Goal: Task Accomplishment & Management: Manage account settings

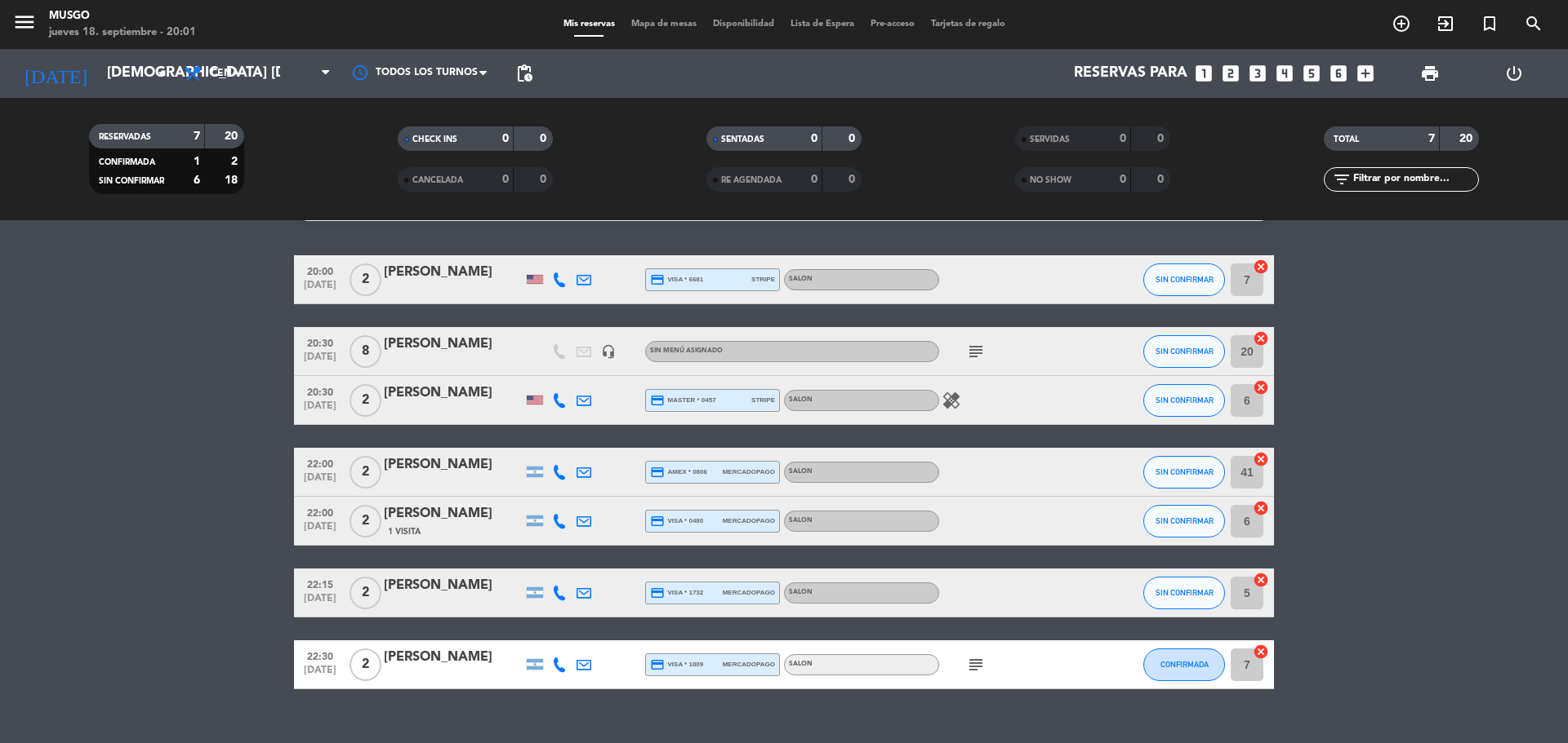
scroll to position [67, 0]
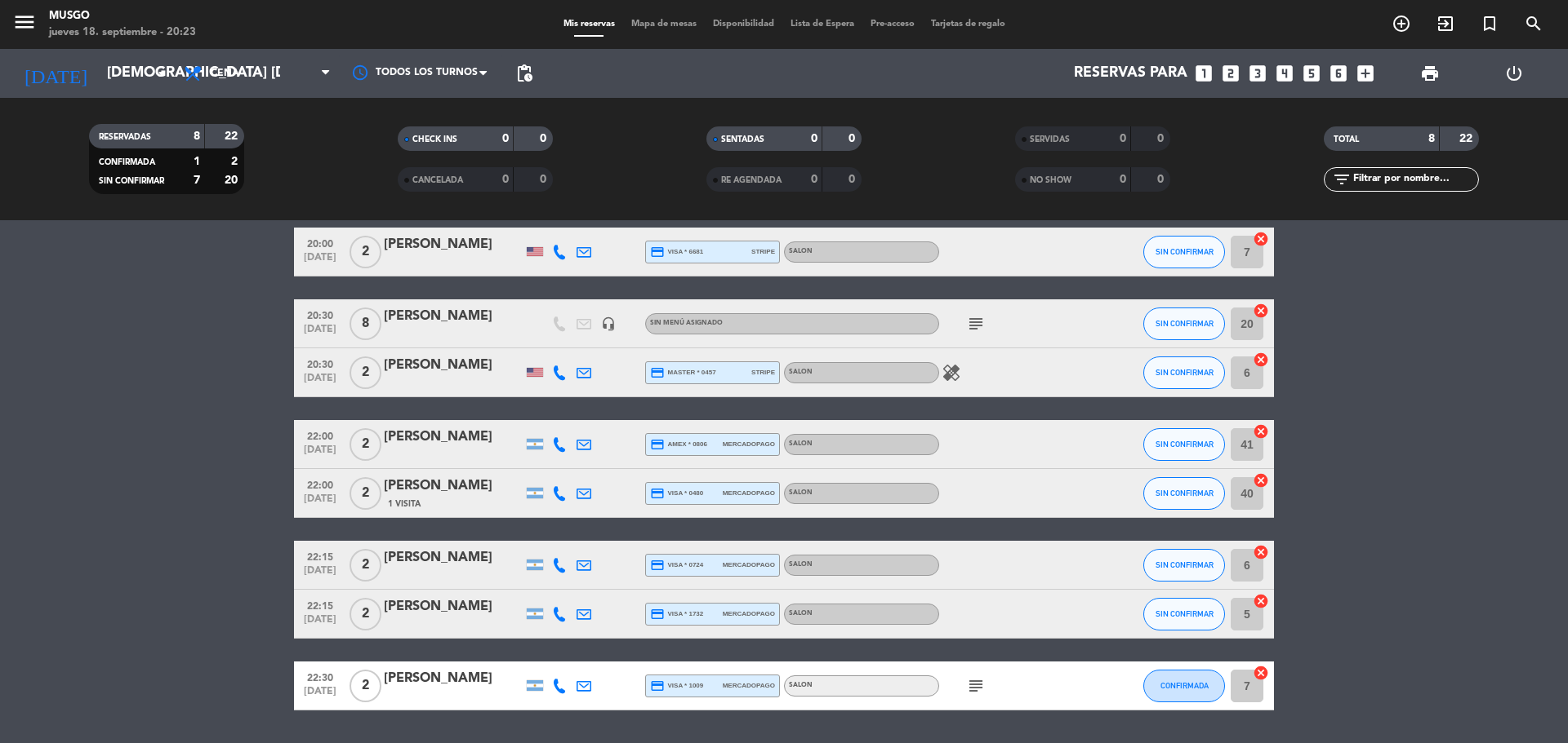
click at [123, 521] on bookings-row "20:00 [DATE] 2 [PERSON_NAME] credit_card visa * 6681 stripe SALON SIN CONFIRMAR…" at bounding box center [784, 470] width 1568 height 483
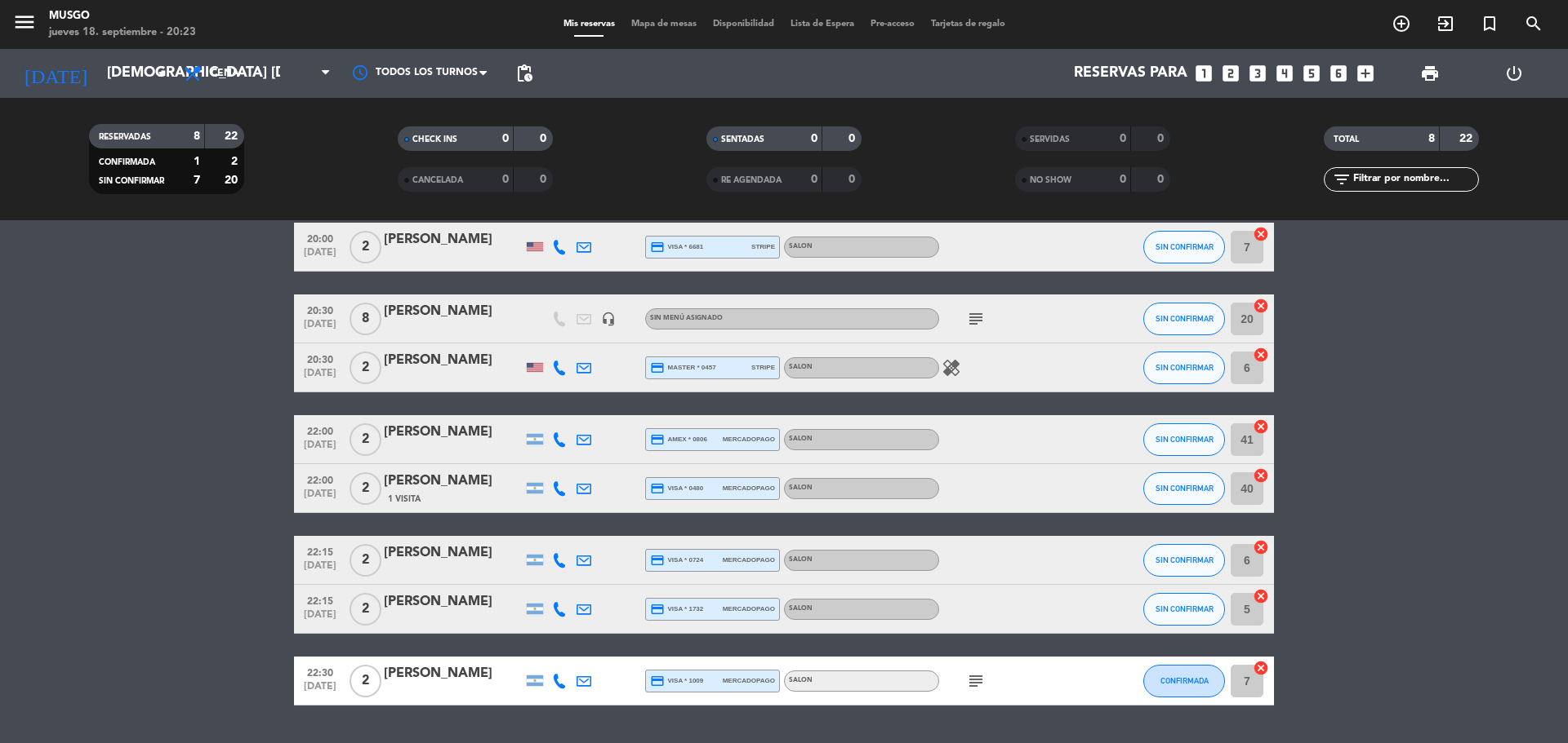
scroll to position [76, 0]
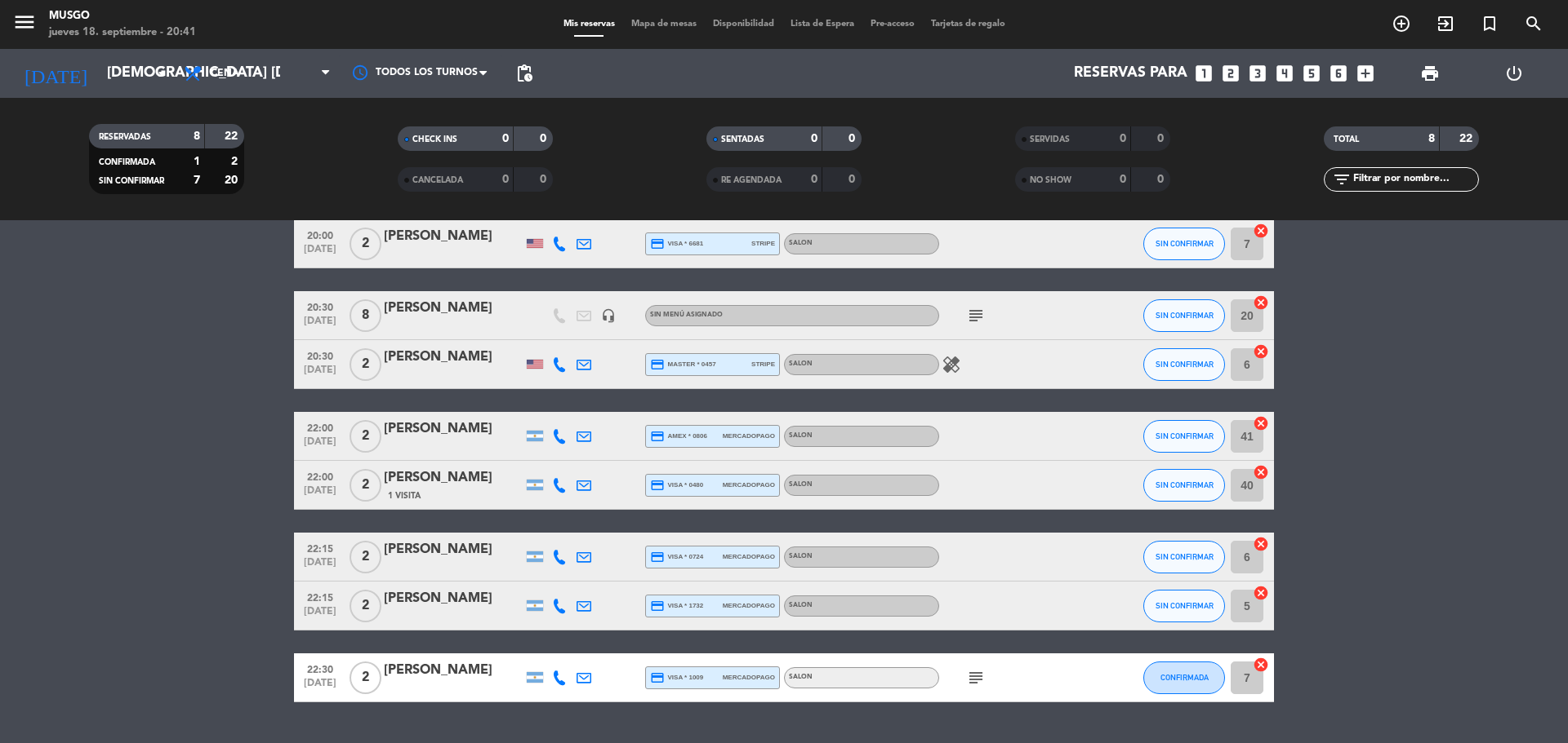
click at [127, 466] on bookings-row "20:00 sep. 18 2 Miguel Febres credit_card visa * 6681 stripe SALON SIN CONFIRMA…" at bounding box center [784, 462] width 1568 height 483
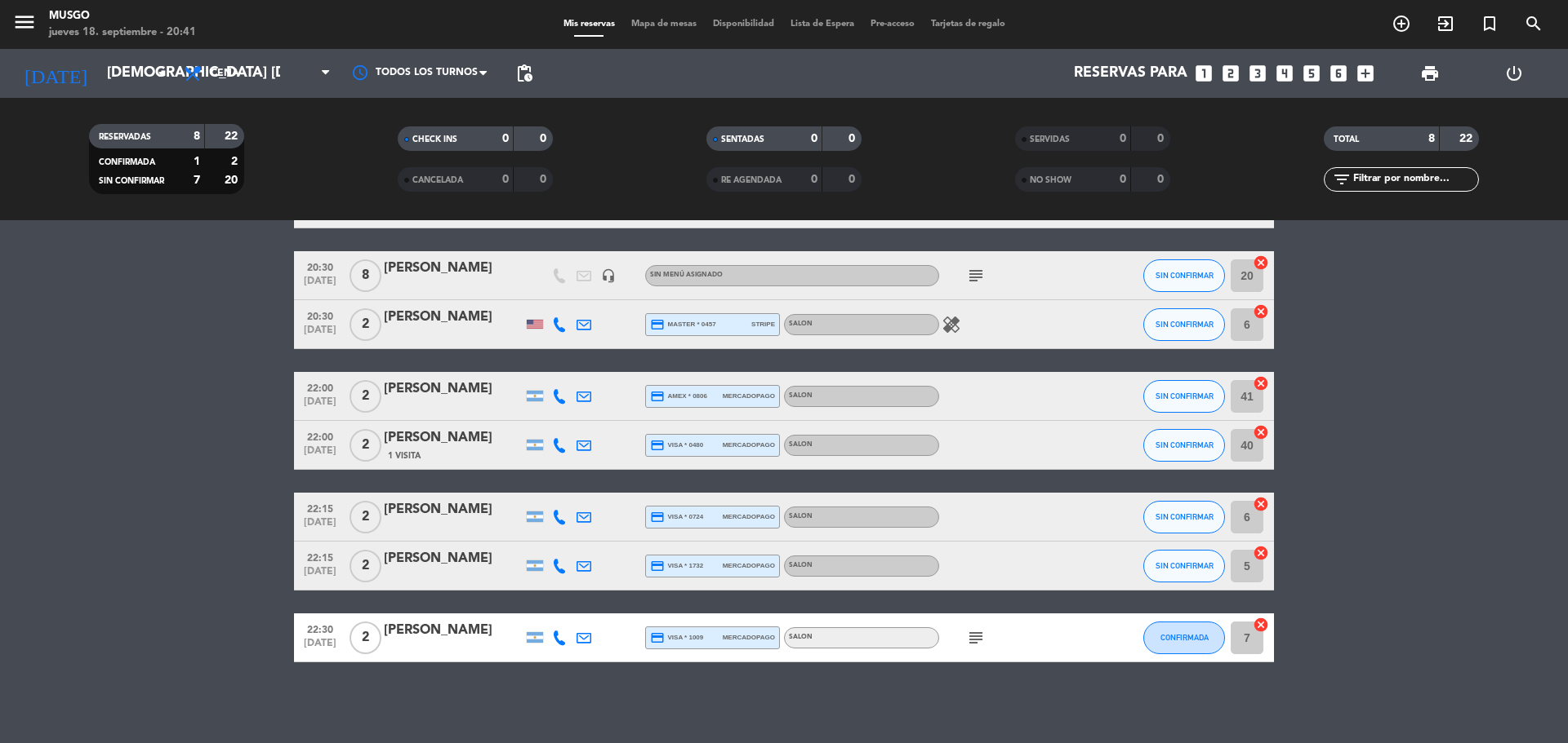
scroll to position [117, 0]
click at [959, 331] on icon "healing" at bounding box center [952, 324] width 20 height 20
drag, startPoint x: 975, startPoint y: 293, endPoint x: 924, endPoint y: 304, distance: 52.2
click at [924, 304] on div "Camarão" at bounding box center [952, 294] width 66 height 29
copy div "Camarão"
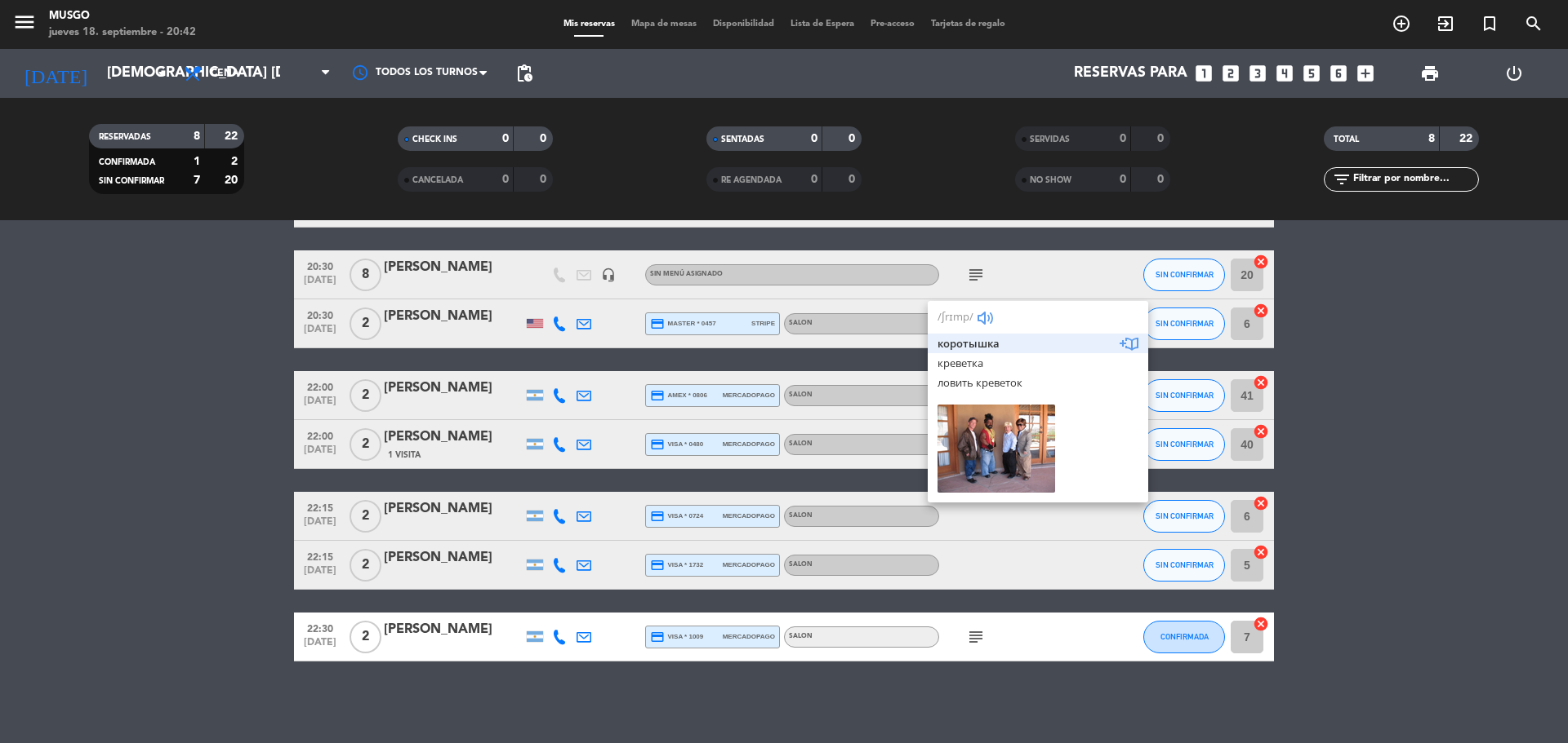
click at [1048, 275] on div "subject" at bounding box center [1012, 274] width 147 height 49
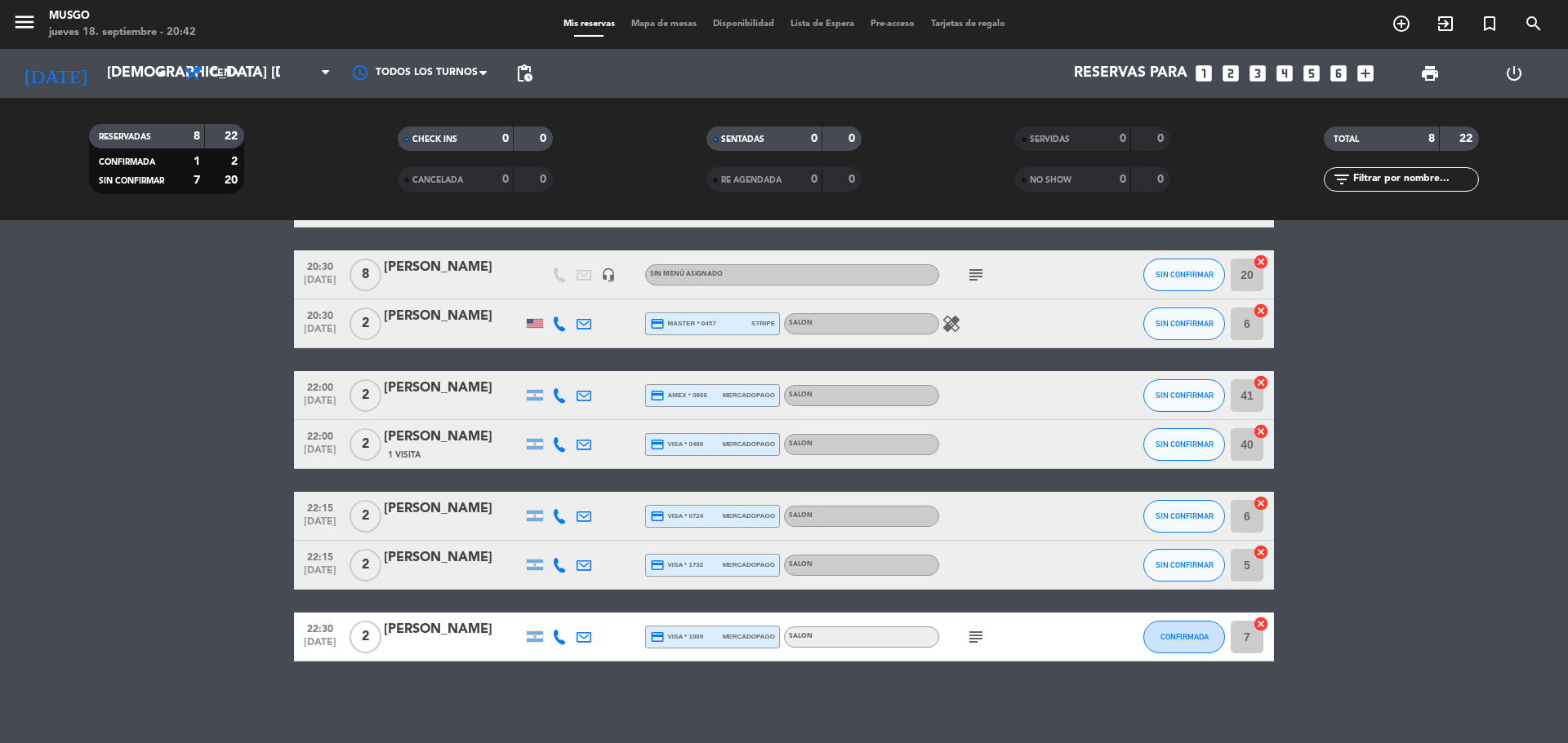
click at [949, 330] on icon "healing" at bounding box center [952, 324] width 20 height 20
click at [961, 292] on div "Camarão" at bounding box center [952, 294] width 66 height 29
click at [961, 292] on div "subject" at bounding box center [1012, 274] width 147 height 49
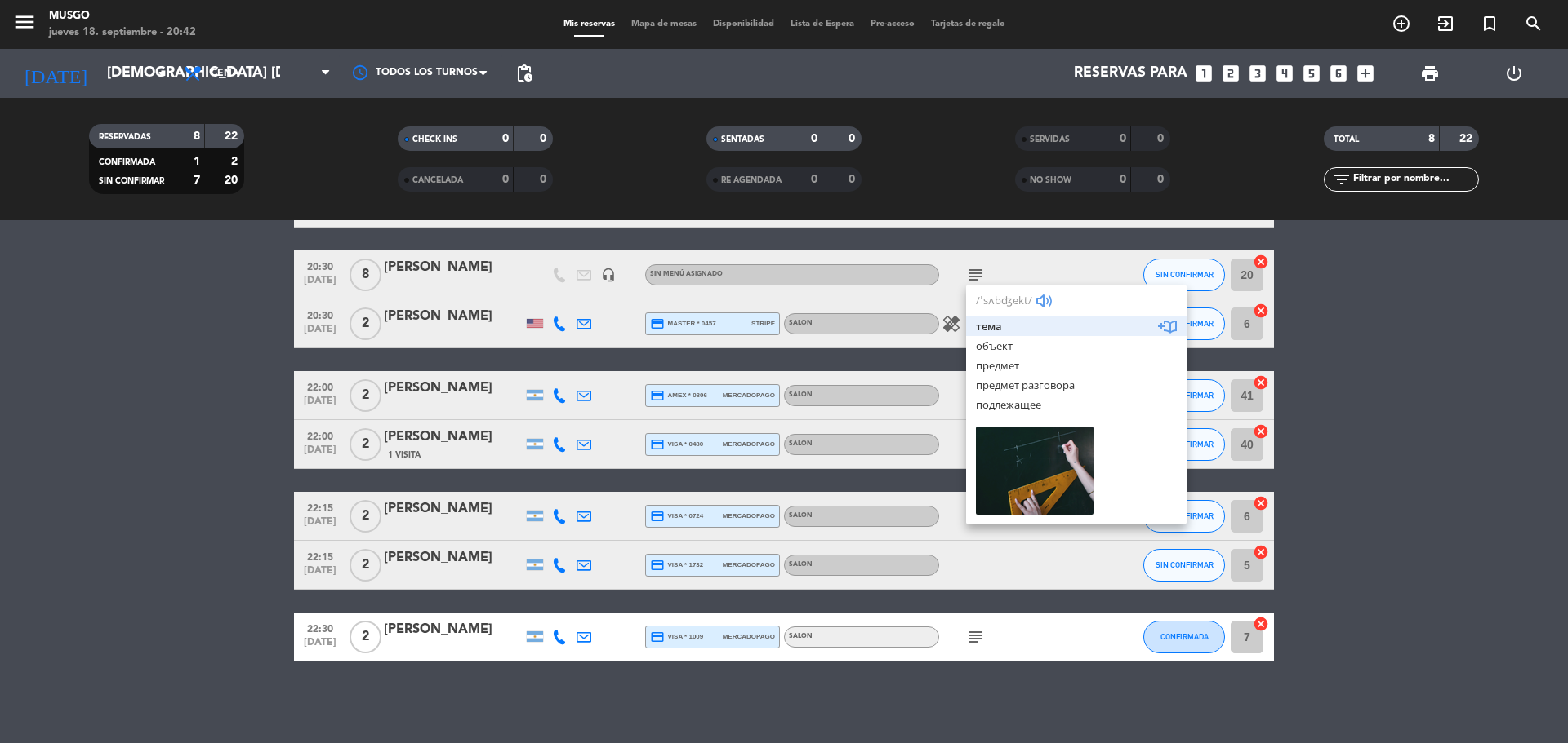
click at [945, 323] on icon "healing" at bounding box center [952, 324] width 20 height 20
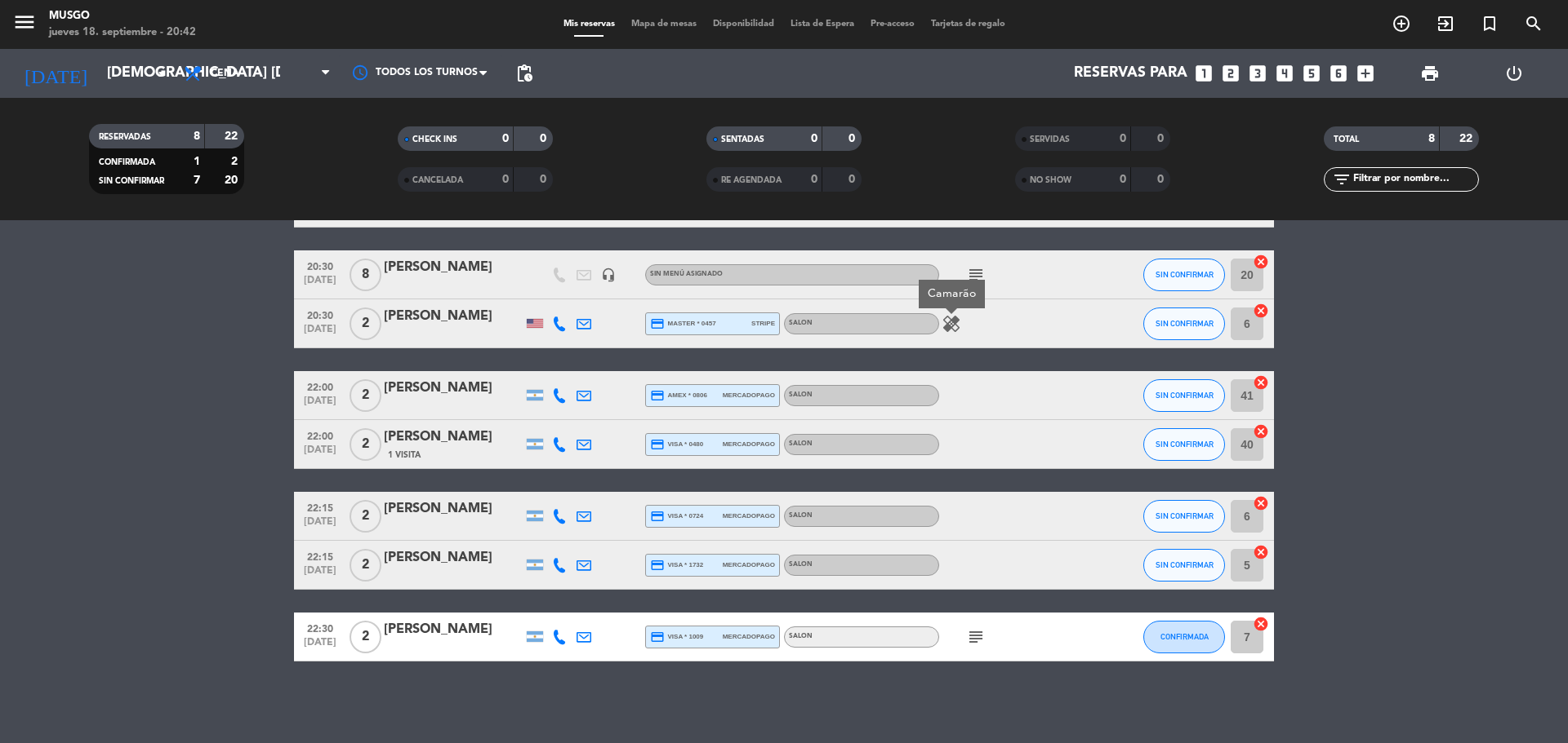
click at [940, 298] on div "Camarão" at bounding box center [952, 294] width 66 height 29
click at [940, 298] on div "subject" at bounding box center [1012, 274] width 147 height 49
click at [953, 325] on icon "healing" at bounding box center [952, 324] width 20 height 20
click at [983, 639] on icon "subject" at bounding box center [975, 637] width 20 height 20
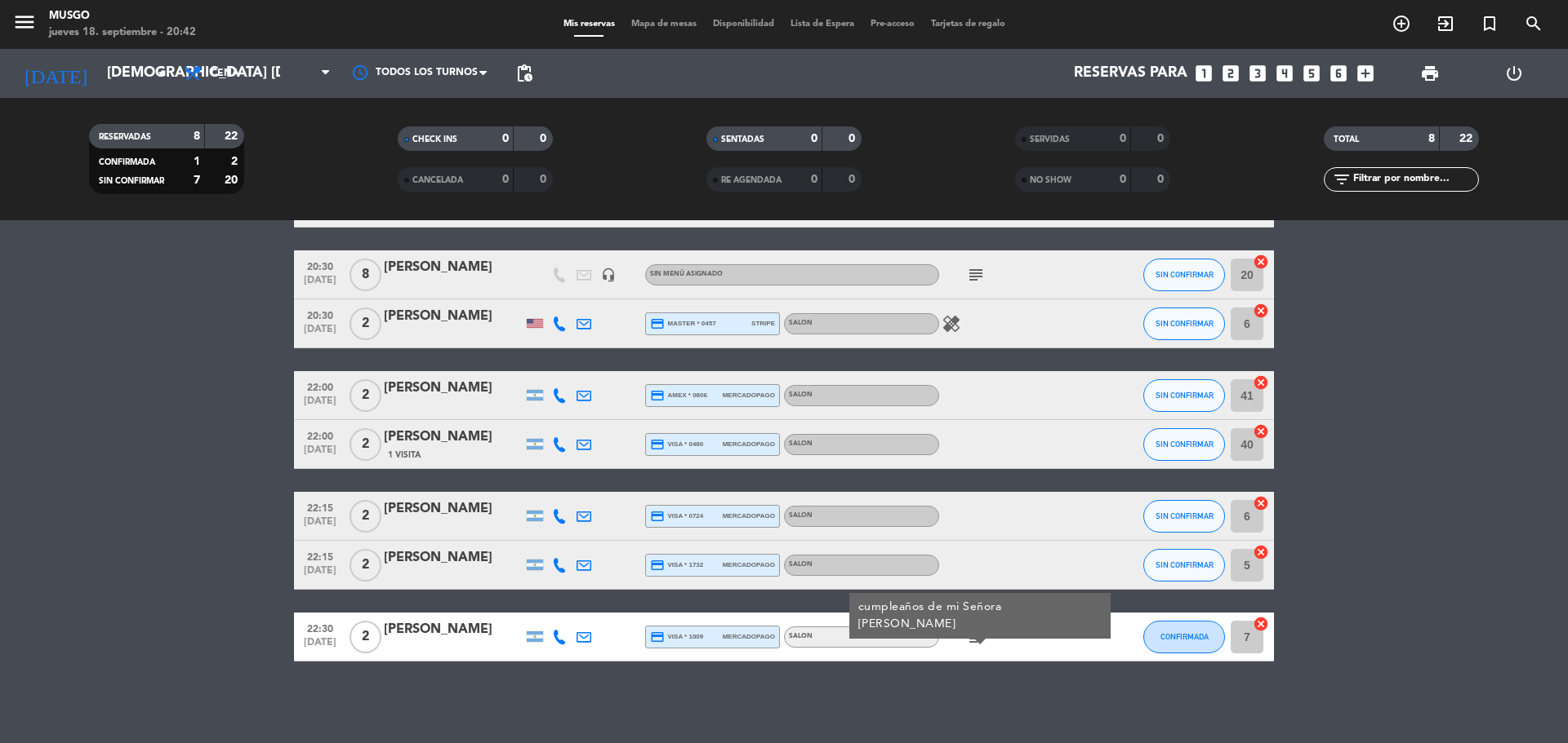
click at [1456, 460] on bookings-row "20:00 sep. 18 2 Miguel Febres credit_card visa * 6681 stripe SALON SIN CONFIRMA…" at bounding box center [784, 420] width 1568 height 483
